Goal: Find specific page/section: Find specific page/section

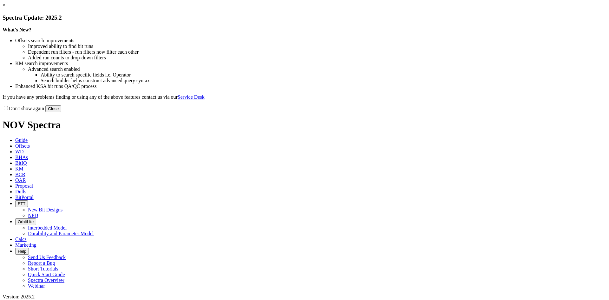
click at [5, 8] on link "×" at bounding box center [4, 5] width 3 height 5
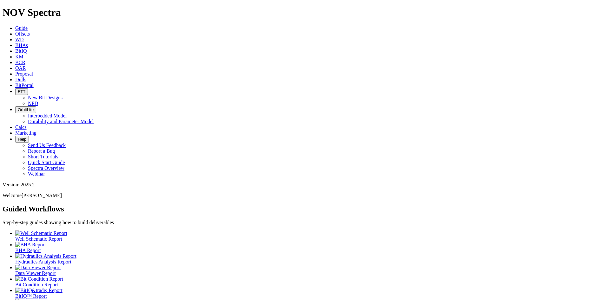
click at [26, 77] on span "Dulls" at bounding box center [20, 79] width 11 height 5
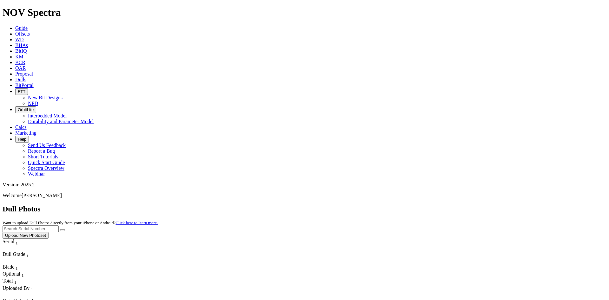
drag, startPoint x: 197, startPoint y: 7, endPoint x: 211, endPoint y: 10, distance: 13.9
click at [15, 60] on icon at bounding box center [15, 62] width 0 height 5
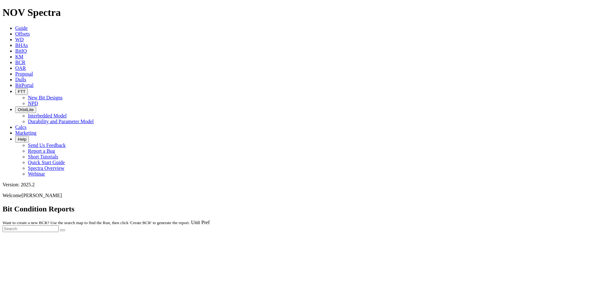
click at [532, 28] on body "Spectra is built to be used with Google Chrome. Please switch browsers. NOV Spe…" at bounding box center [305, 119] width 604 height 225
type input "a317138"
click at [60, 229] on button "submit" at bounding box center [62, 230] width 5 height 2
click at [26, 77] on span "Dulls" at bounding box center [20, 79] width 11 height 5
click at [481, 238] on div at bounding box center [305, 238] width 604 height 0
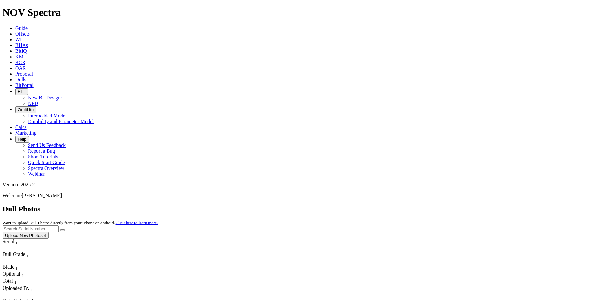
click at [59, 225] on input "text" at bounding box center [31, 228] width 56 height 7
type input "a317138"
click at [60, 229] on button "submit" at bounding box center [62, 230] width 5 height 2
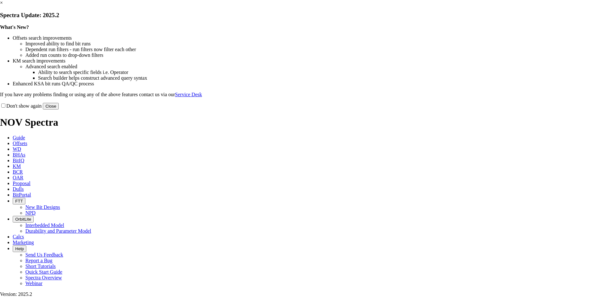
click at [3, 5] on link "×" at bounding box center [1, 2] width 3 height 5
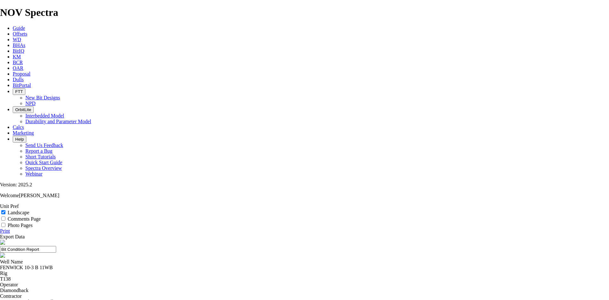
click at [5, 216] on input "Comments Page" at bounding box center [3, 218] width 4 height 4
checkbox input "true"
click at [574, 222] on div "Photo Pages" at bounding box center [304, 225] width 609 height 6
click at [569, 222] on div "Photo Pages" at bounding box center [304, 225] width 609 height 6
click at [5, 223] on input "Photo Pages" at bounding box center [3, 225] width 4 height 4
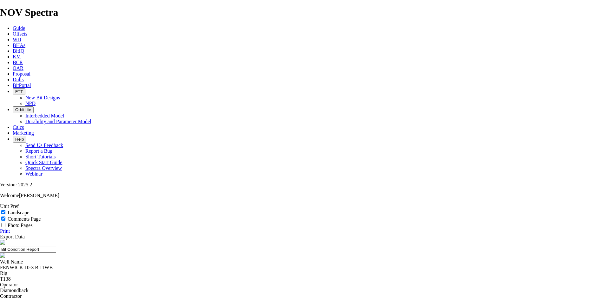
checkbox input "true"
